Goal: Task Accomplishment & Management: Use online tool/utility

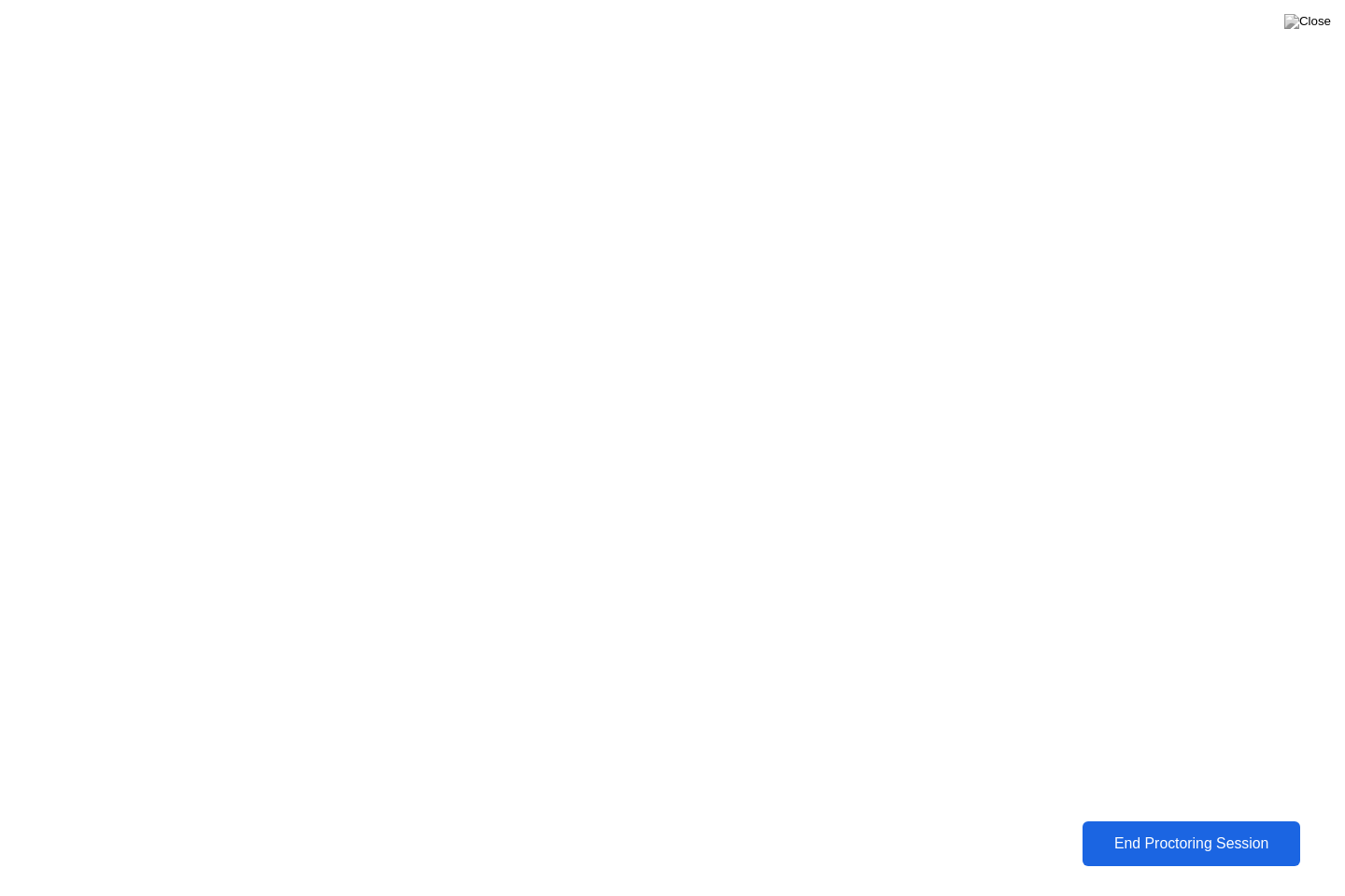
click at [1146, 849] on div "End Proctoring Session" at bounding box center [1191, 844] width 206 height 17
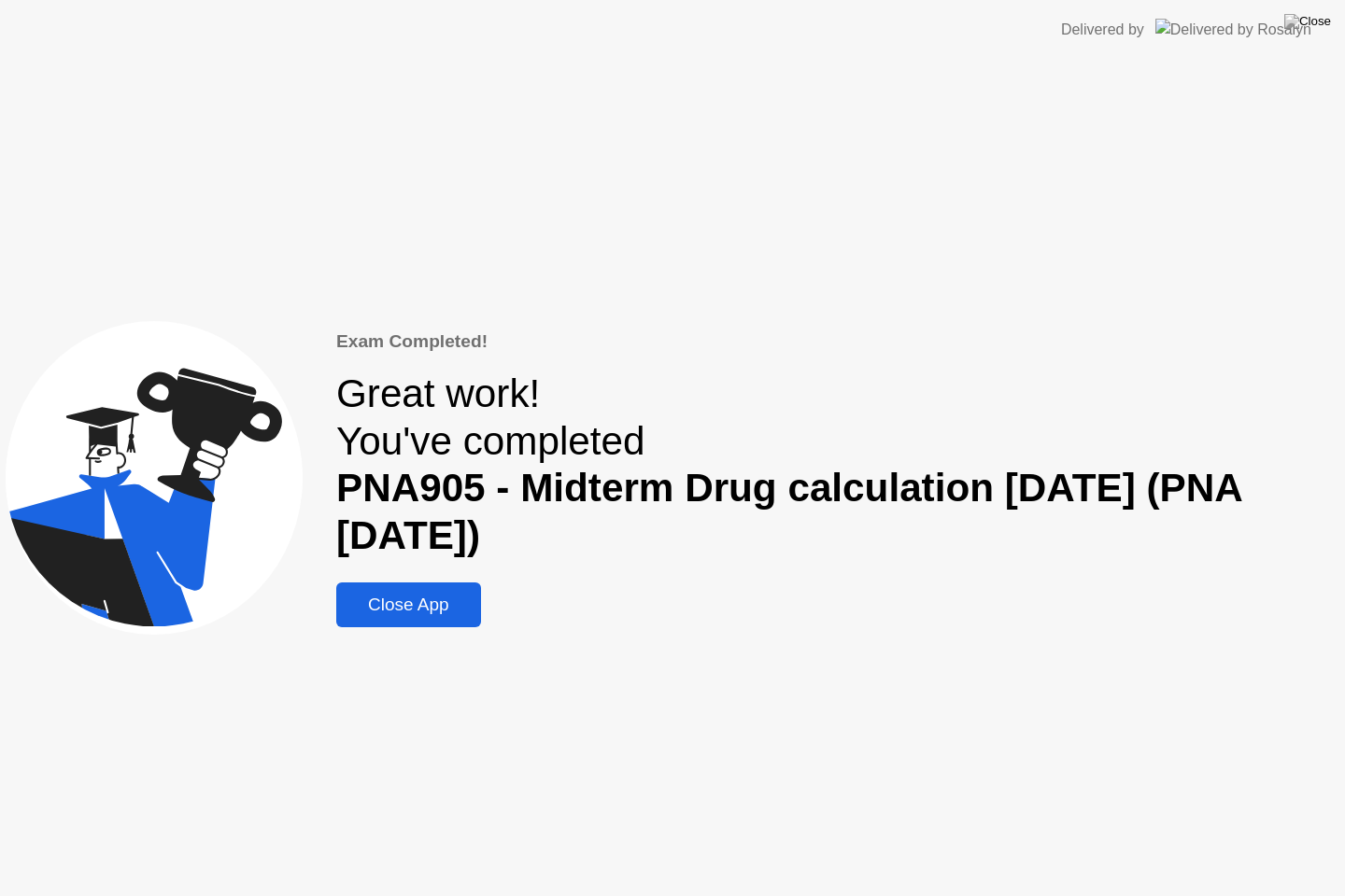
click at [408, 614] on div "Close App" at bounding box center [408, 605] width 134 height 21
